Goal: Task Accomplishment & Management: Manage account settings

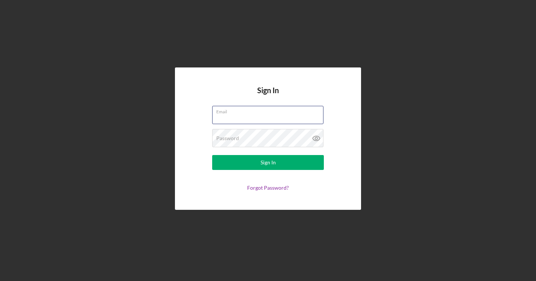
type input "remi@blanktag.co"
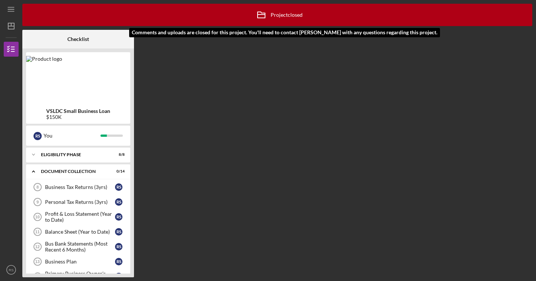
click at [288, 16] on div "Icon/Archived Project closed Icon/Info" at bounding box center [277, 15] width 51 height 19
click at [70, 157] on div "Icon/Expander Eligibility Phase 8 / 8" at bounding box center [78, 154] width 104 height 15
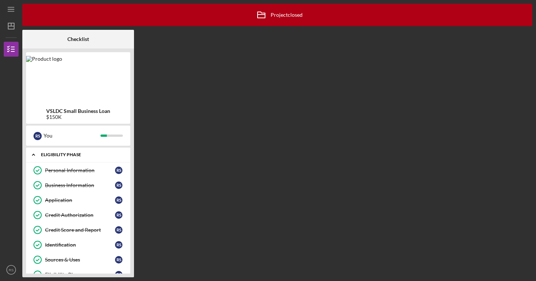
click at [58, 157] on div "Icon/Expander Eligibility Phase 8 / 8" at bounding box center [78, 154] width 104 height 15
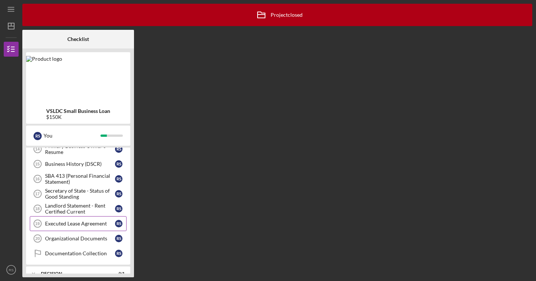
scroll to position [172, 0]
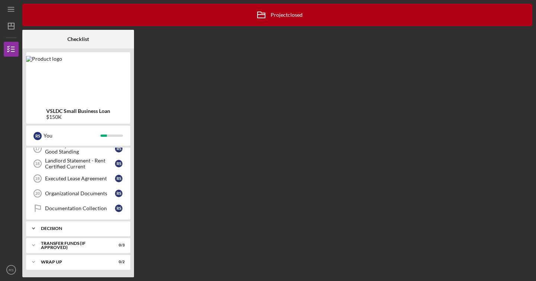
click at [53, 230] on div "Decision" at bounding box center [81, 228] width 80 height 4
click at [74, 245] on div "Decision" at bounding box center [80, 244] width 70 height 6
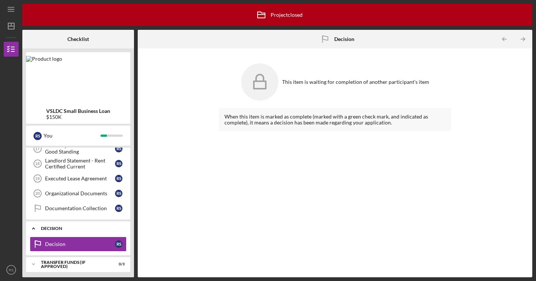
scroll to position [191, 0]
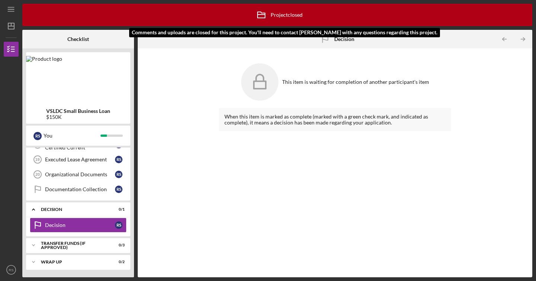
click at [297, 13] on div "Icon/Archived Project closed Icon/Info" at bounding box center [277, 15] width 51 height 19
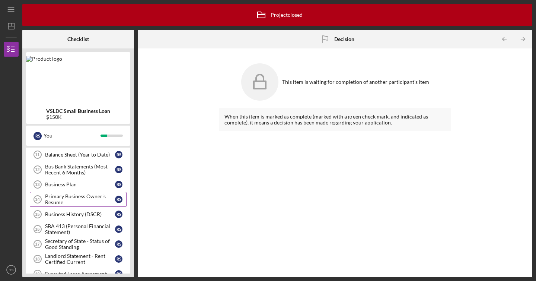
scroll to position [80, 0]
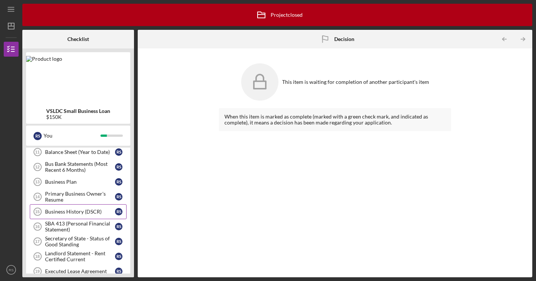
click at [96, 213] on div "Business History (DSCR)" at bounding box center [80, 211] width 70 height 6
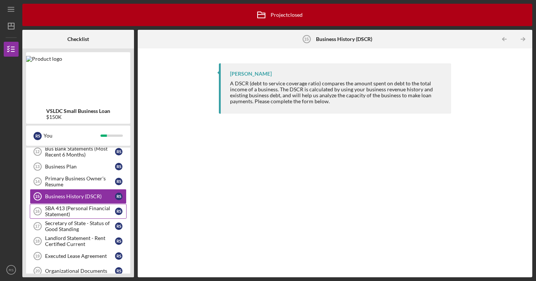
scroll to position [96, 0]
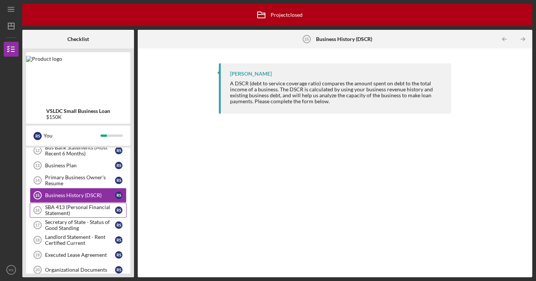
click at [98, 213] on div "SBA 413 (Personal Financial Statement)" at bounding box center [80, 210] width 70 height 12
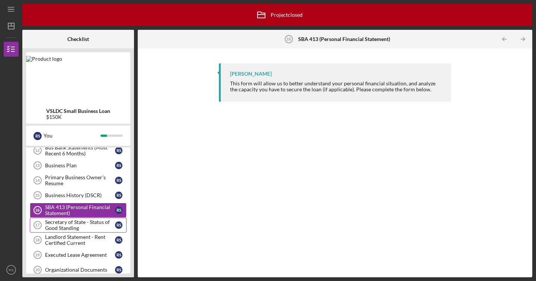
click at [89, 222] on div "Secretary of State - Status of Good Standing" at bounding box center [80, 225] width 70 height 12
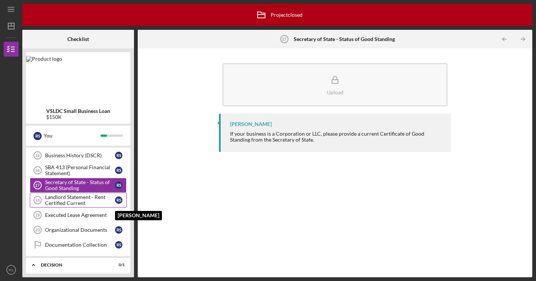
scroll to position [137, 0]
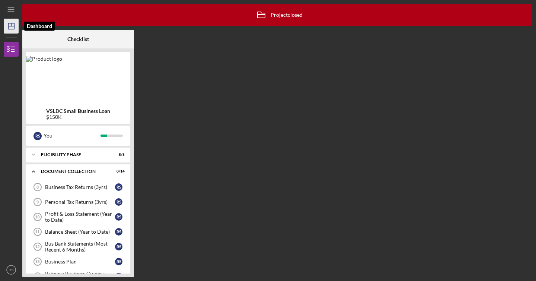
click at [7, 30] on icon "Icon/Dashboard" at bounding box center [11, 26] width 19 height 19
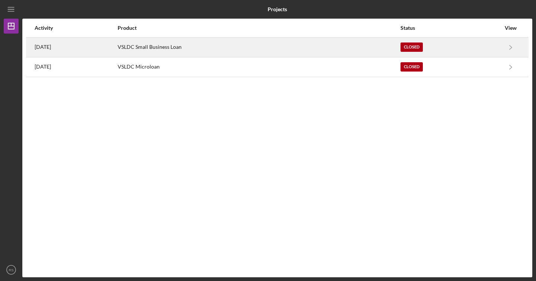
click at [416, 47] on div "Closed" at bounding box center [411, 46] width 22 height 9
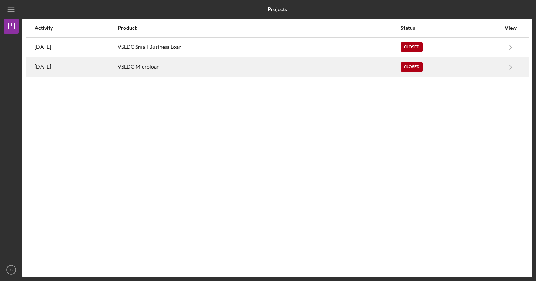
click at [418, 65] on div "Closed" at bounding box center [411, 66] width 22 height 9
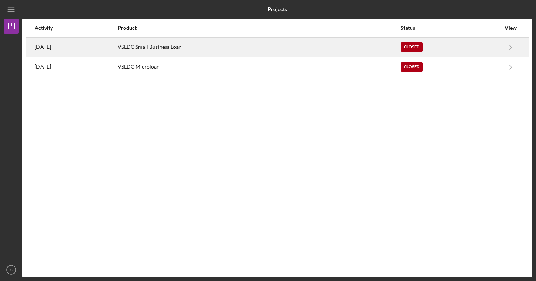
click at [252, 41] on div "VSLDC Small Business Loan" at bounding box center [259, 47] width 282 height 19
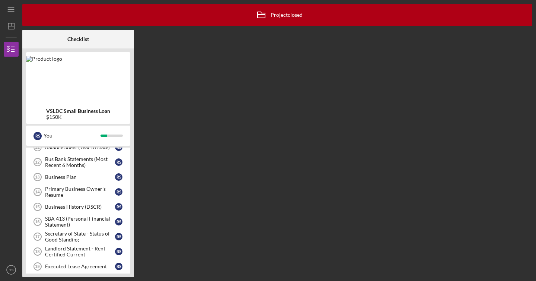
scroll to position [68, 0]
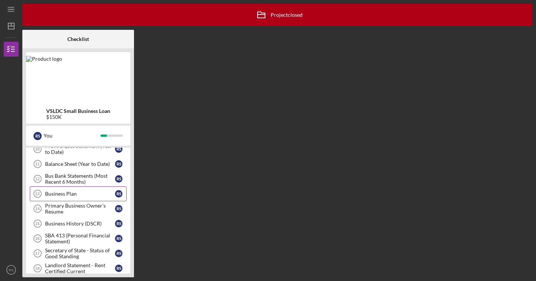
click at [92, 197] on link "Business Plan 13 Business Plan R S" at bounding box center [78, 193] width 97 height 15
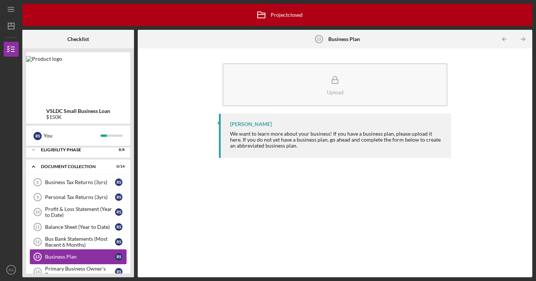
scroll to position [3, 0]
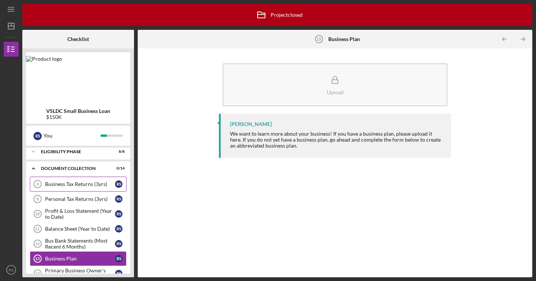
click at [92, 185] on div "Business Tax Returns (3yrs)" at bounding box center [80, 184] width 70 height 6
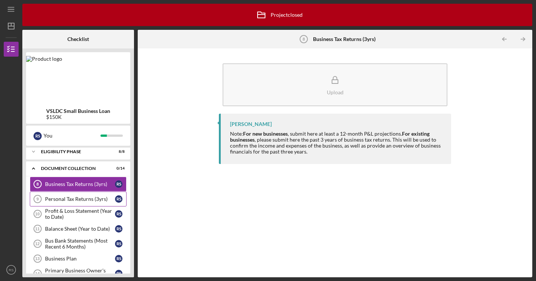
click at [97, 201] on div "Personal Tax Returns (3yrs)" at bounding box center [80, 199] width 70 height 6
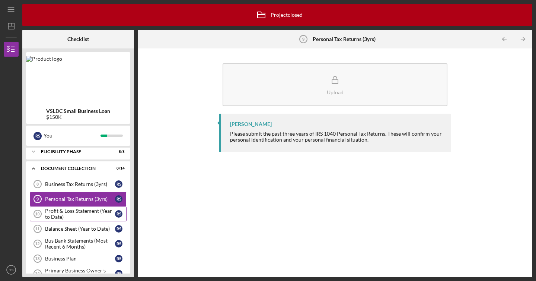
click at [89, 213] on div "Profit & Loss Statement (Year to Date)" at bounding box center [80, 214] width 70 height 12
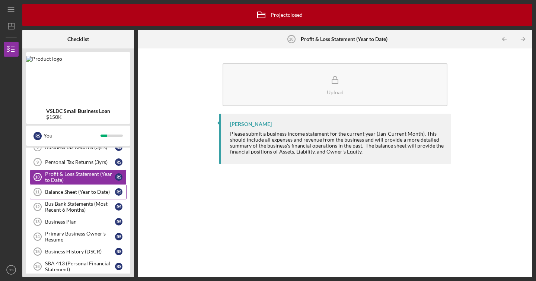
scroll to position [42, 0]
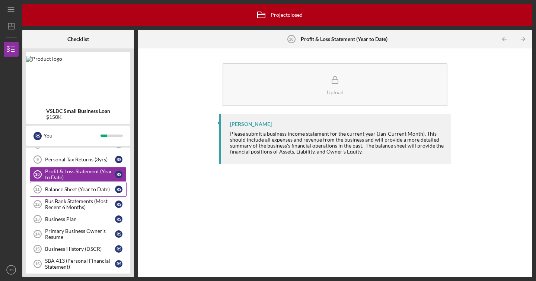
click at [87, 190] on div "Balance Sheet (Year to Date)" at bounding box center [80, 189] width 70 height 6
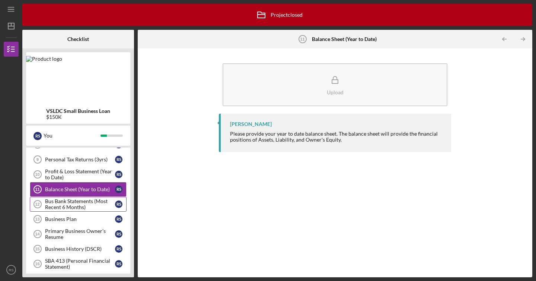
click at [84, 204] on div "Bus Bank Statements (Most Recent 6 Months)" at bounding box center [80, 204] width 70 height 12
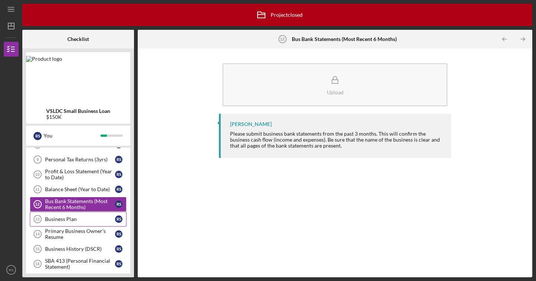
click at [96, 221] on div "Business Plan" at bounding box center [80, 219] width 70 height 6
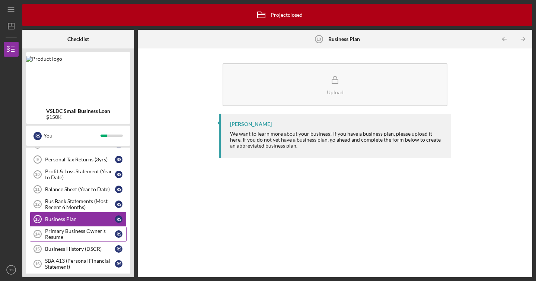
click at [92, 230] on div "Primary Business Owner's Resume" at bounding box center [80, 234] width 70 height 12
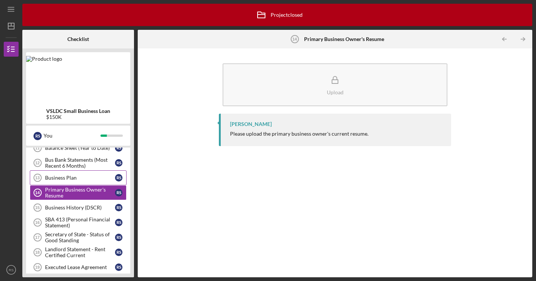
scroll to position [85, 0]
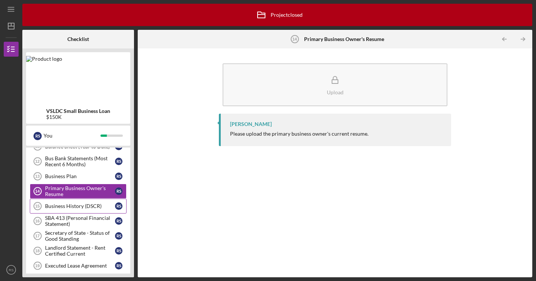
click at [95, 208] on div "Business History (DSCR)" at bounding box center [80, 206] width 70 height 6
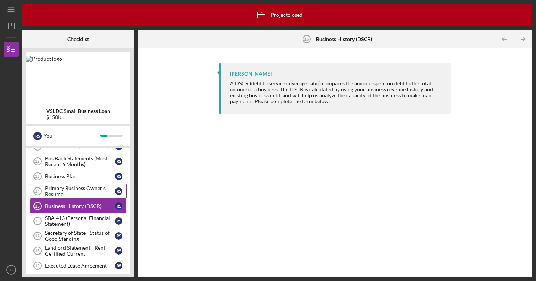
scroll to position [99, 0]
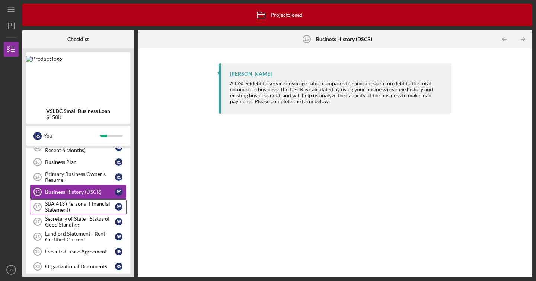
click at [95, 204] on div "SBA 413 (Personal Financial Statement)" at bounding box center [80, 207] width 70 height 12
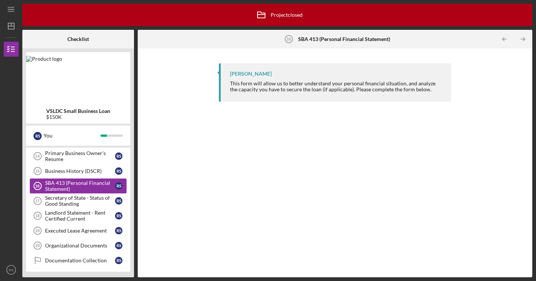
scroll to position [121, 0]
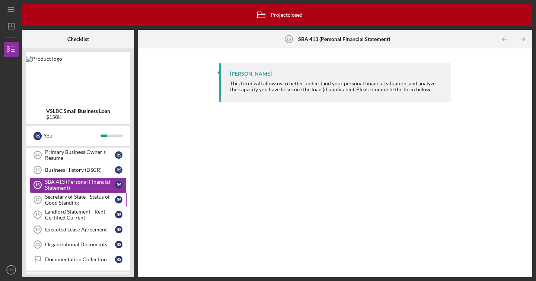
click at [95, 203] on div "Secretary of State - Status of Good Standing" at bounding box center [80, 200] width 70 height 12
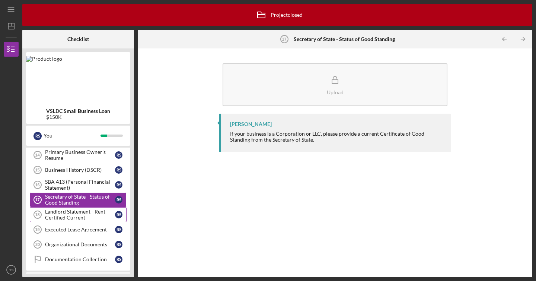
click at [86, 213] on div "Landlord Statement - Rent Certified Current" at bounding box center [80, 214] width 70 height 12
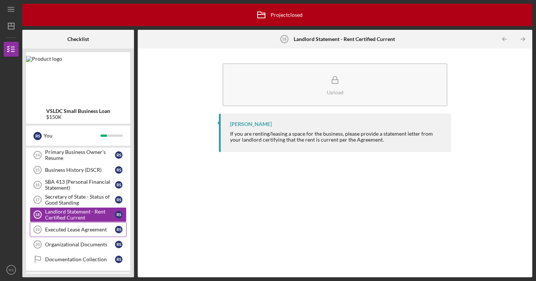
click at [93, 227] on div "Executed Lease Agreement" at bounding box center [80, 229] width 70 height 6
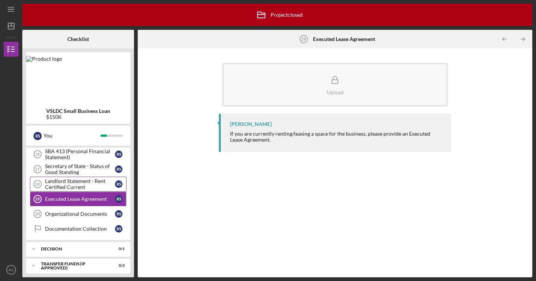
scroll to position [152, 0]
click at [102, 215] on div "Organizational Documents" at bounding box center [80, 213] width 70 height 6
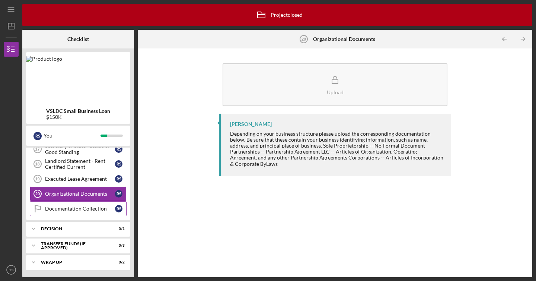
scroll to position [172, 0]
click at [97, 209] on div "Documentation Collection" at bounding box center [80, 208] width 70 height 6
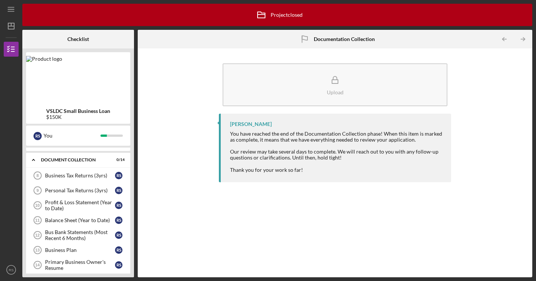
scroll to position [10, 0]
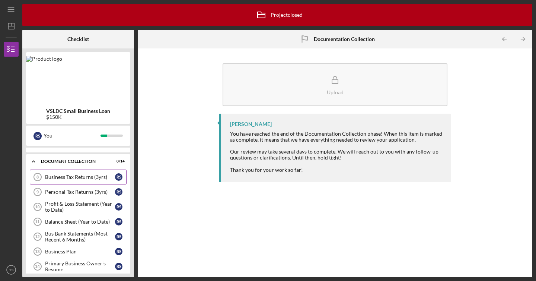
click at [95, 177] on div "Business Tax Returns (3yrs)" at bounding box center [80, 177] width 70 height 6
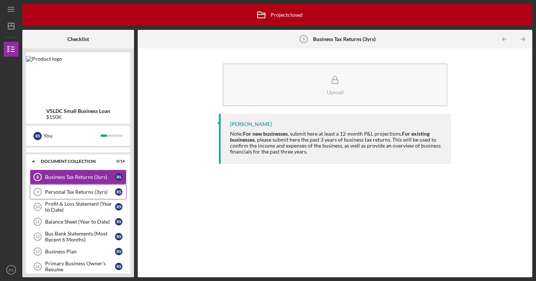
click at [90, 192] on div "Personal Tax Returns (3yrs)" at bounding box center [80, 192] width 70 height 6
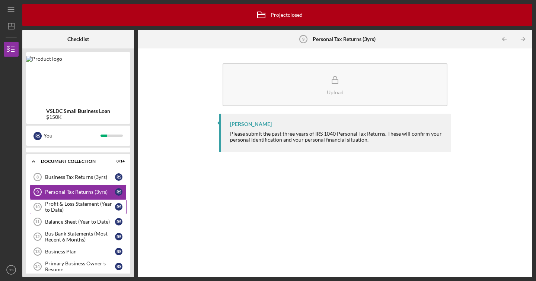
click at [94, 207] on div "Profit & Loss Statement (Year to Date)" at bounding box center [80, 207] width 70 height 12
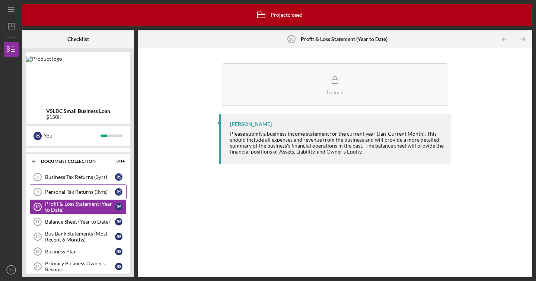
scroll to position [25, 0]
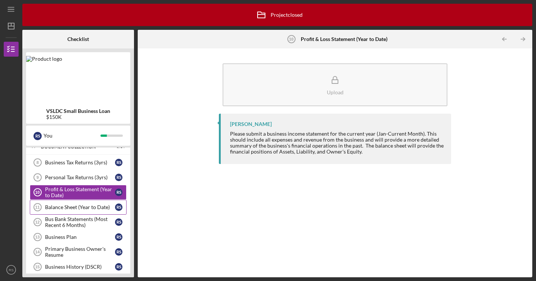
click at [87, 211] on link "Balance Sheet (Year to Date) 11 Balance Sheet (Year to Date) R S" at bounding box center [78, 207] width 97 height 15
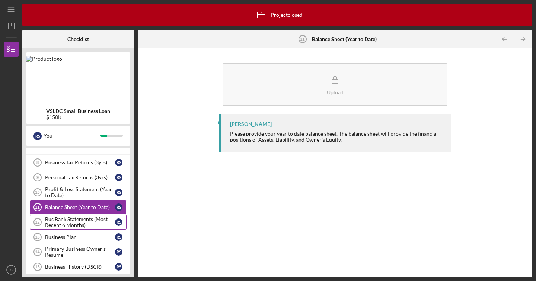
click at [92, 221] on div "Bus Bank Statements (Most Recent 6 Months)" at bounding box center [80, 222] width 70 height 12
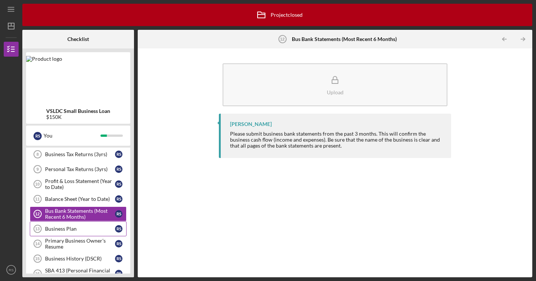
scroll to position [34, 0]
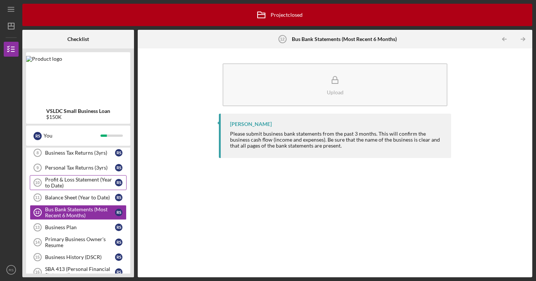
click at [95, 184] on div "Profit & Loss Statement (Year to Date)" at bounding box center [80, 182] width 70 height 12
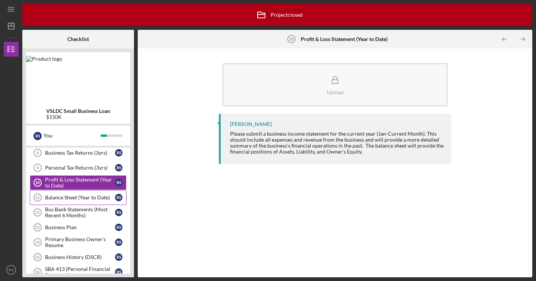
click at [100, 198] on div "Balance Sheet (Year to Date)" at bounding box center [80, 197] width 70 height 6
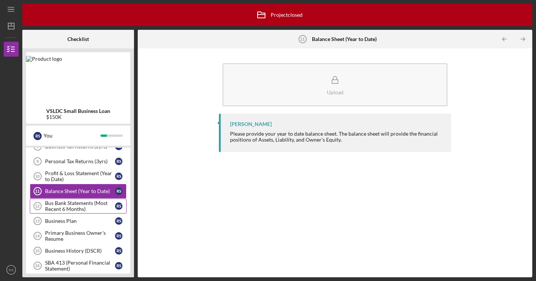
scroll to position [51, 0]
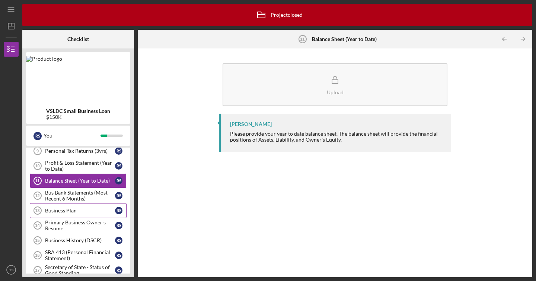
click at [92, 209] on div "Business Plan" at bounding box center [80, 210] width 70 height 6
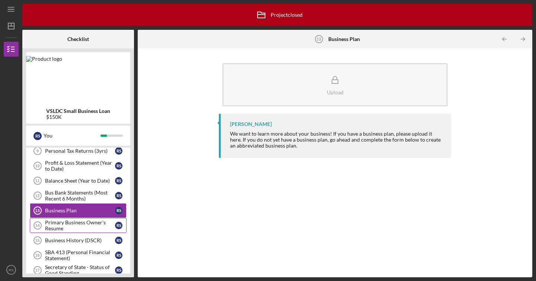
click at [98, 223] on div "Primary Business Owner's Resume" at bounding box center [80, 225] width 70 height 12
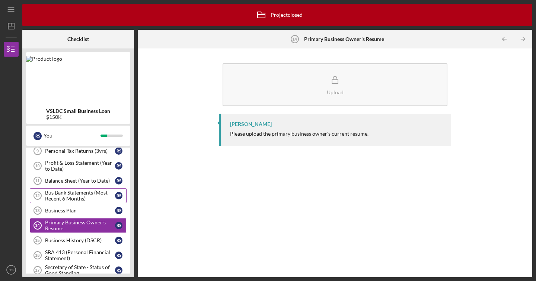
click at [100, 191] on div "Bus Bank Statements (Most Recent 6 Months)" at bounding box center [80, 195] width 70 height 12
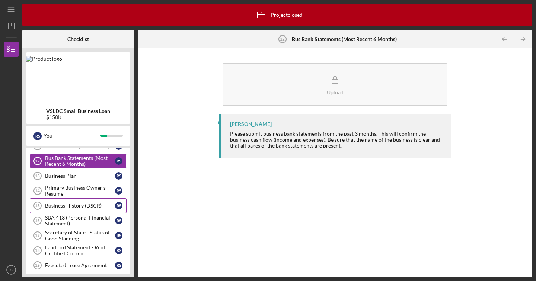
scroll to position [86, 0]
click at [94, 192] on div "Primary Business Owner's Resume" at bounding box center [80, 190] width 70 height 12
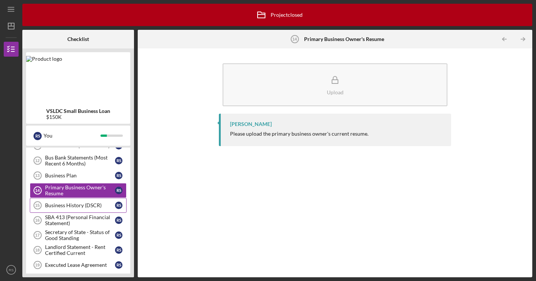
click at [83, 209] on link "Business History (DSCR) 15 Business History (DSCR) R S" at bounding box center [78, 205] width 97 height 15
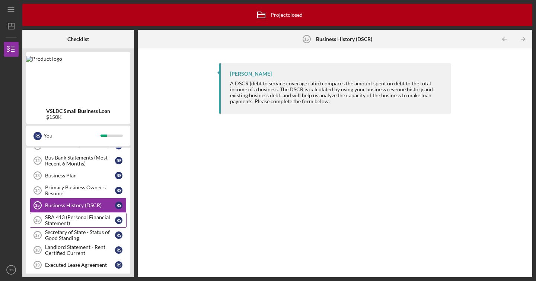
click at [85, 216] on div "SBA 413 (Personal Financial Statement)" at bounding box center [80, 220] width 70 height 12
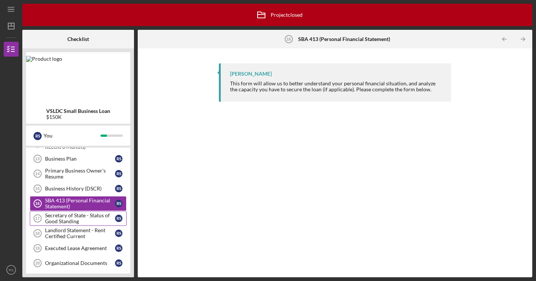
scroll to position [107, 0]
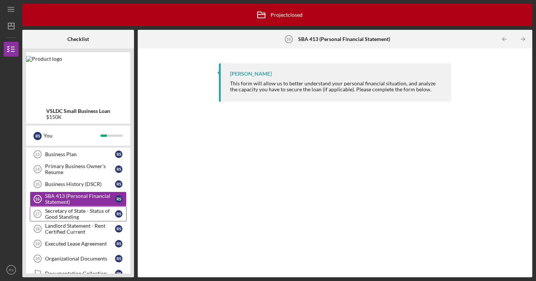
click at [98, 216] on div "Secretary of State - Status of Good Standing" at bounding box center [80, 214] width 70 height 12
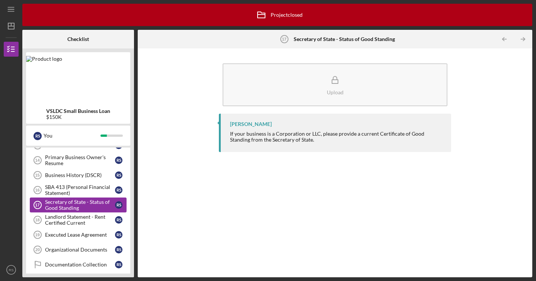
scroll to position [119, 0]
